Goal: Transaction & Acquisition: Purchase product/service

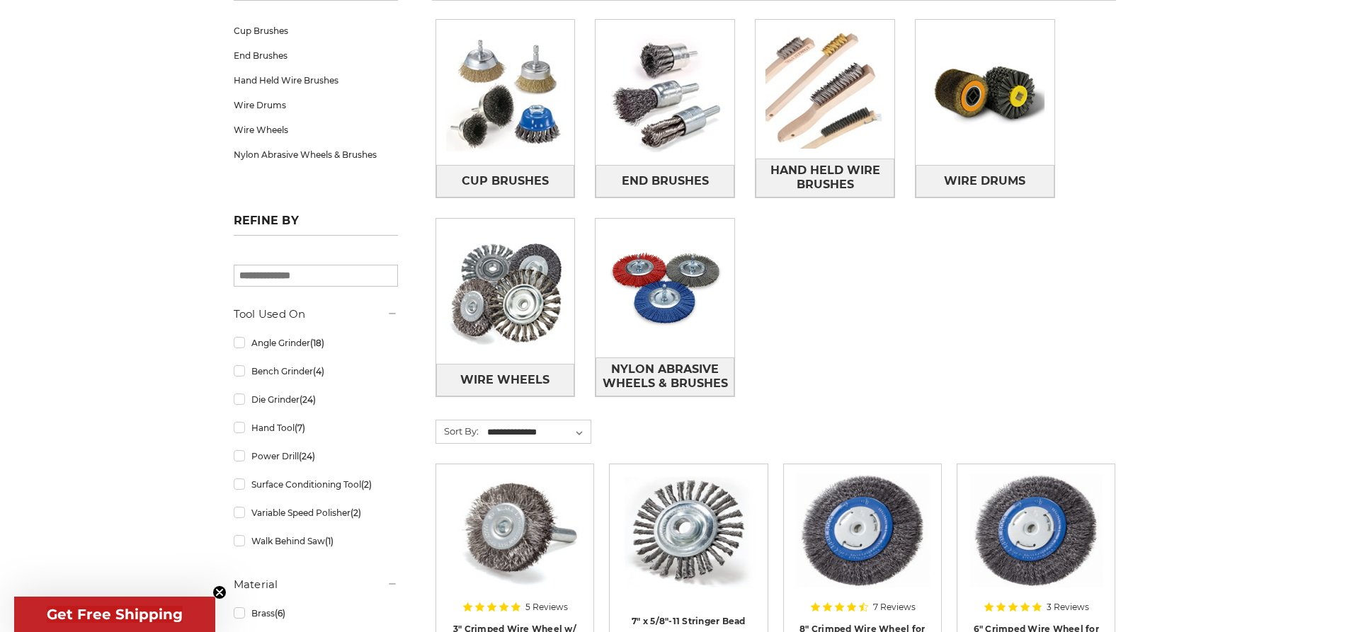
scroll to position [142, 0]
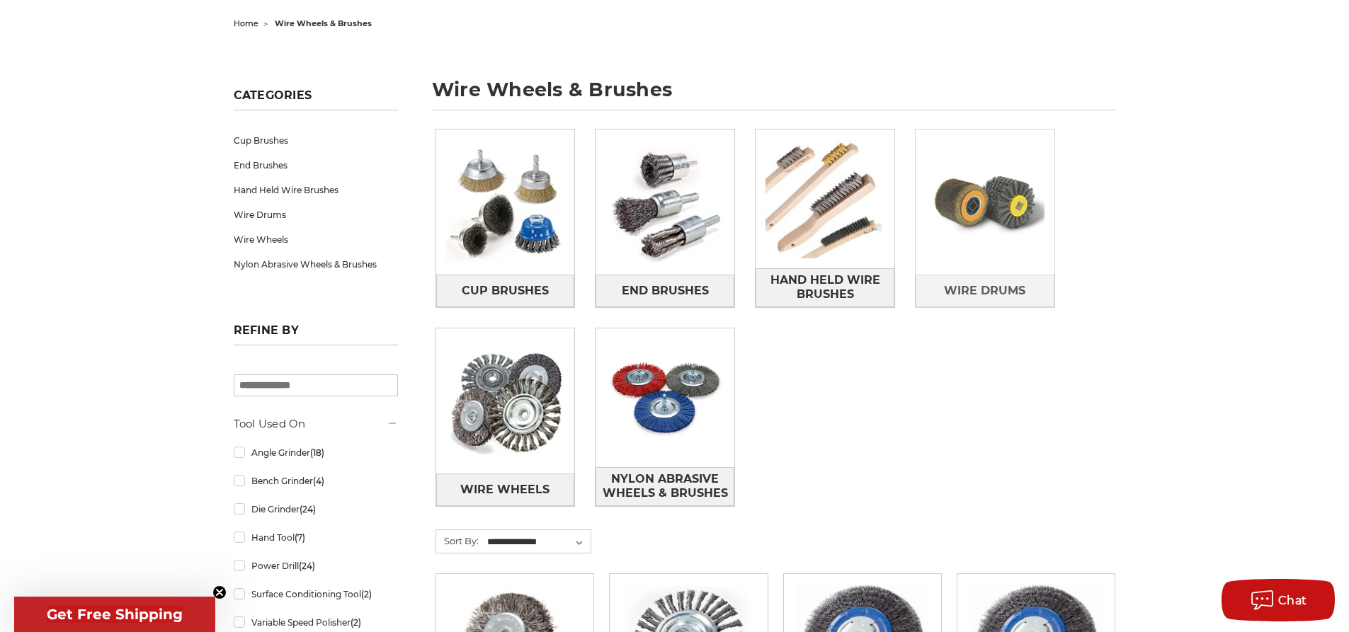
click at [1002, 239] on img at bounding box center [984, 202] width 139 height 139
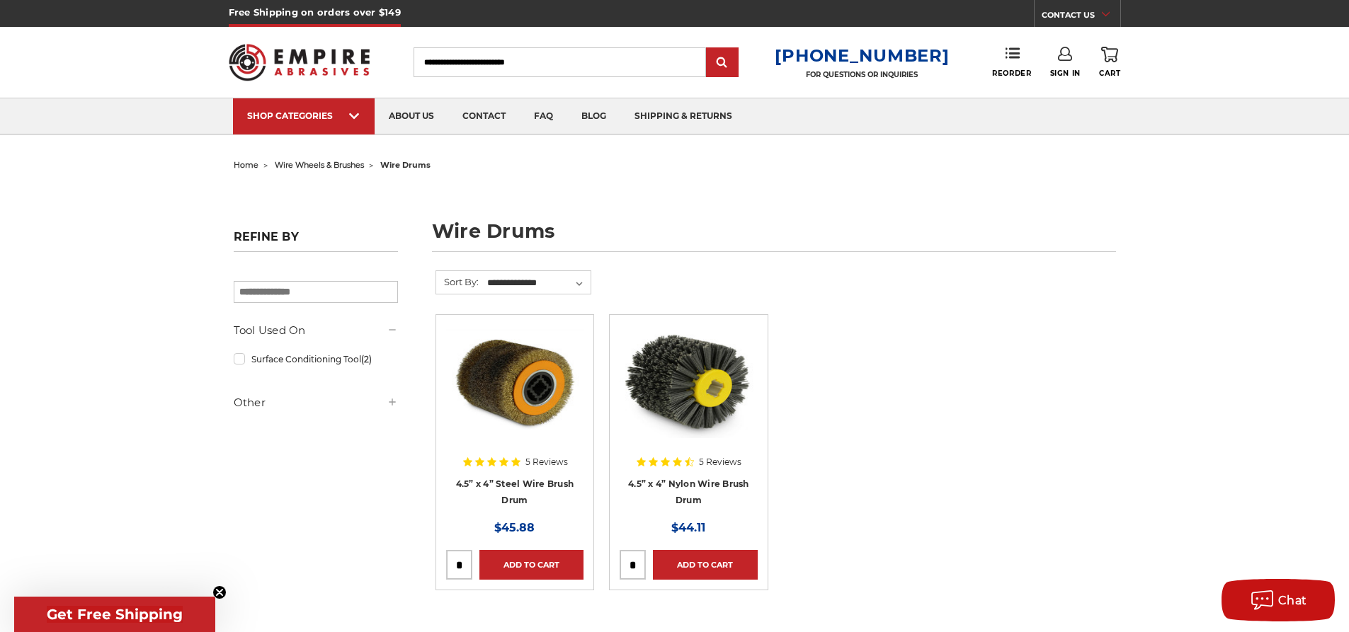
click at [709, 411] on img at bounding box center [688, 381] width 137 height 113
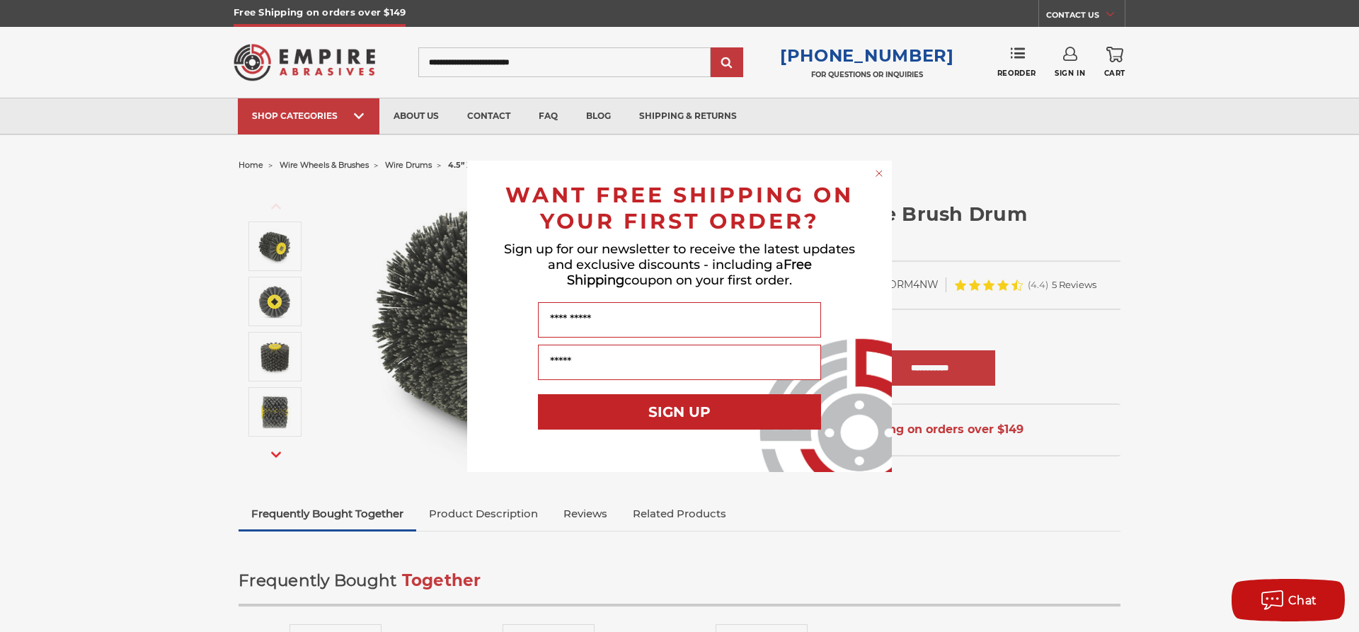
click at [0, 368] on div "Close dialog WANT FREE SHIPPING ON YOUR FIRST ORDER? Sign up for our newsletter…" at bounding box center [679, 316] width 1359 height 632
click at [69, 361] on div "Close dialog WANT FREE SHIPPING ON YOUR FIRST ORDER? Sign up for our newsletter…" at bounding box center [679, 316] width 1359 height 632
click at [166, 311] on div "Close dialog WANT FREE SHIPPING ON YOUR FIRST ORDER? Sign up for our newsletter…" at bounding box center [679, 316] width 1359 height 632
click at [881, 176] on circle "Close dialog" at bounding box center [879, 172] width 13 height 13
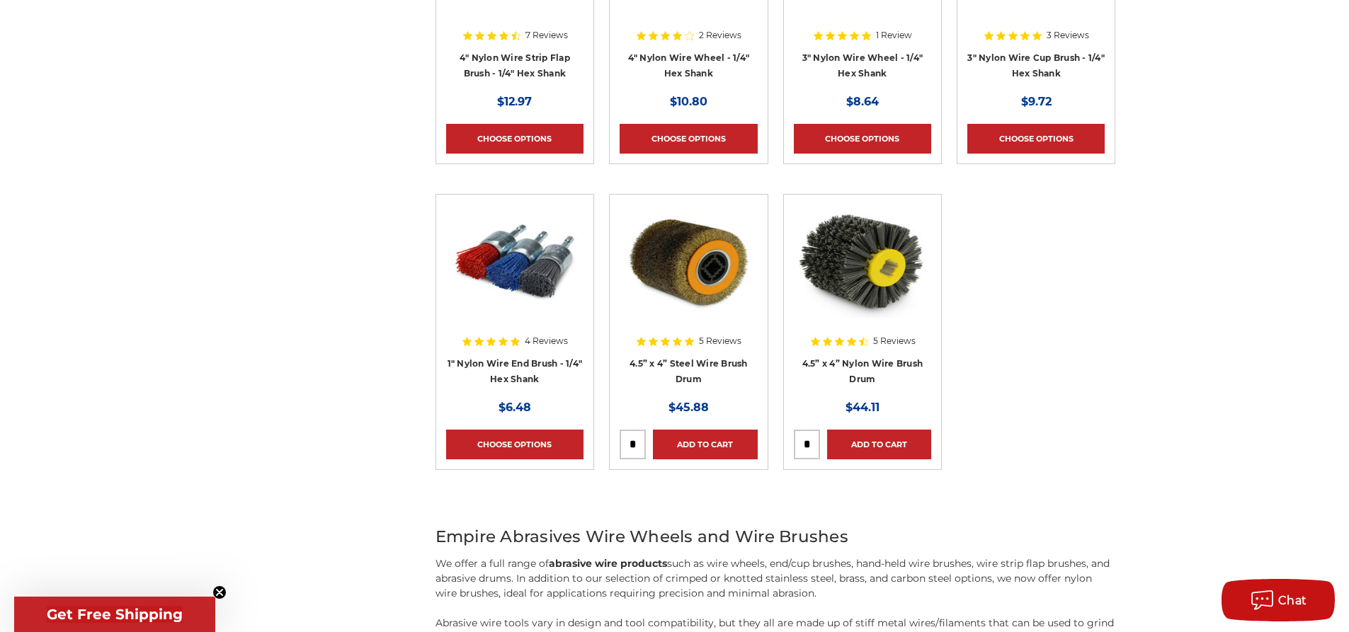
scroll to position [4815, 0]
